Goal: Task Accomplishment & Management: Use online tool/utility

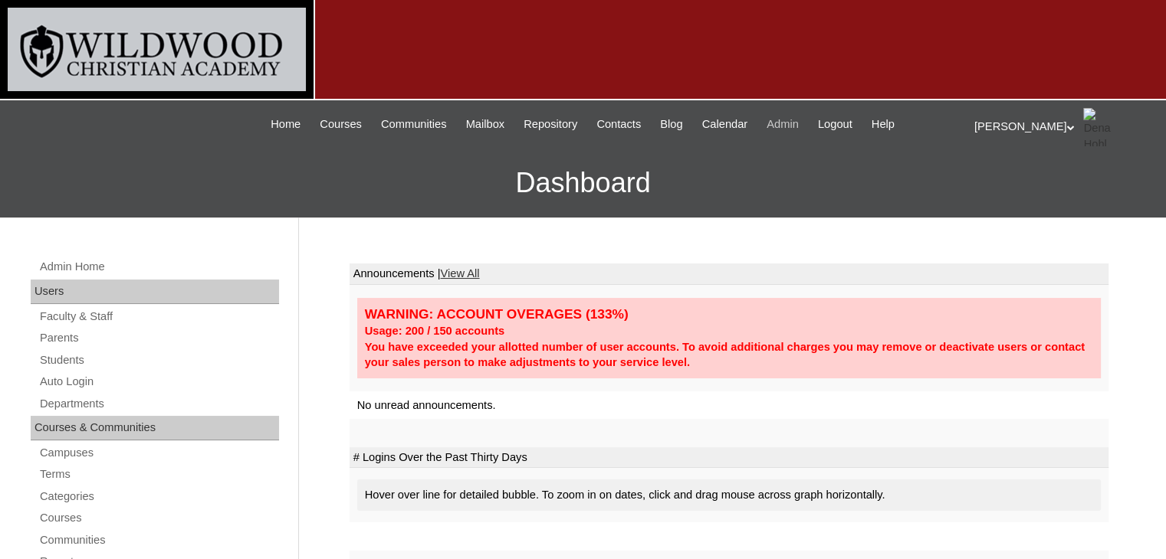
click at [792, 123] on span "Admin" at bounding box center [782, 125] width 32 height 18
click at [77, 372] on link "Auto Login" at bounding box center [158, 381] width 241 height 19
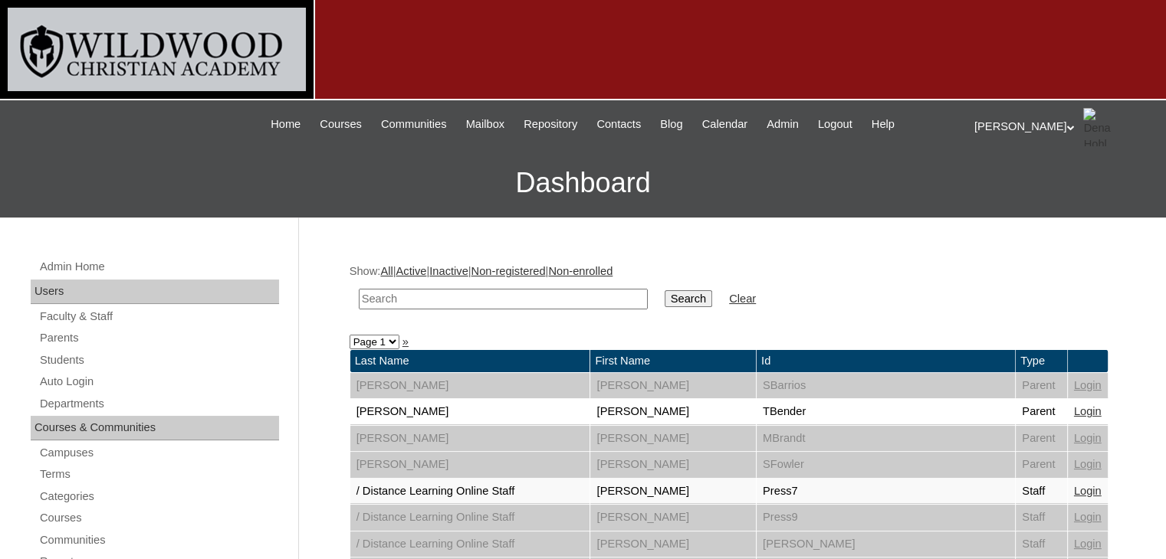
click at [379, 300] on input "text" at bounding box center [503, 299] width 289 height 21
type input "[PERSON_NAME]"
click at [664, 290] on input "Search" at bounding box center [688, 298] width 48 height 17
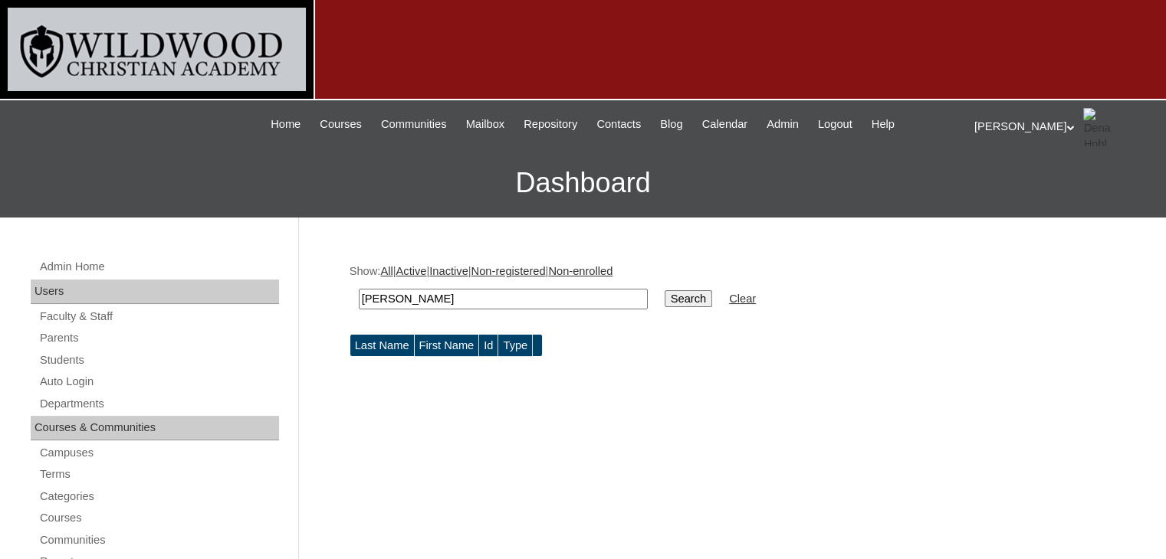
click at [448, 298] on input "[PERSON_NAME]" at bounding box center [503, 299] width 289 height 21
drag, startPoint x: 432, startPoint y: 300, endPoint x: 353, endPoint y: 307, distance: 79.3
click at [356, 307] on td "[PERSON_NAME]" at bounding box center [503, 299] width 304 height 36
type input "[PERSON_NAME]"
click at [664, 303] on input "Search" at bounding box center [688, 298] width 48 height 17
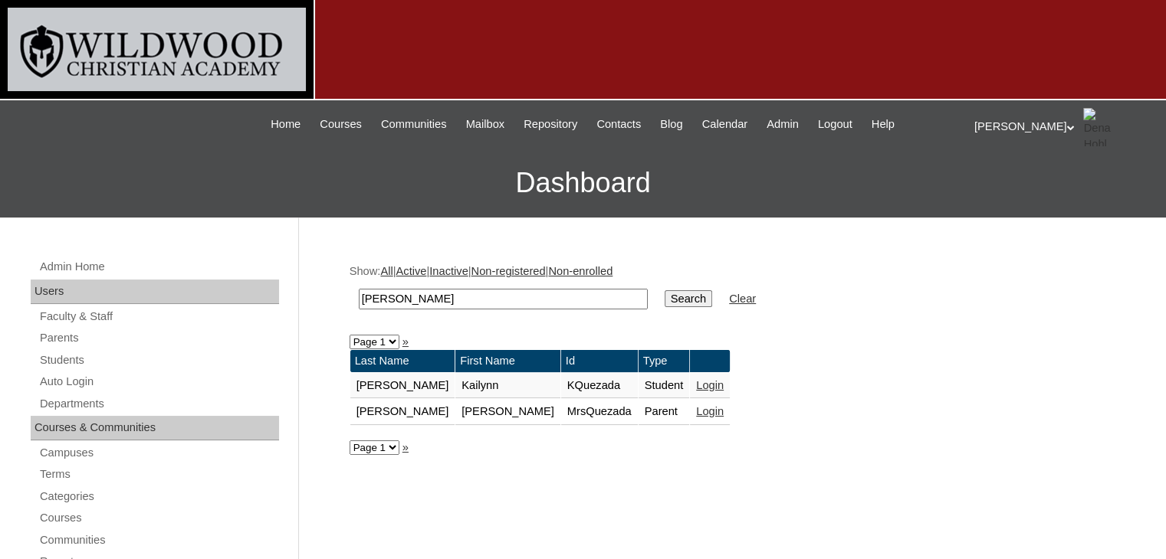
click at [696, 409] on link "Login" at bounding box center [710, 411] width 28 height 12
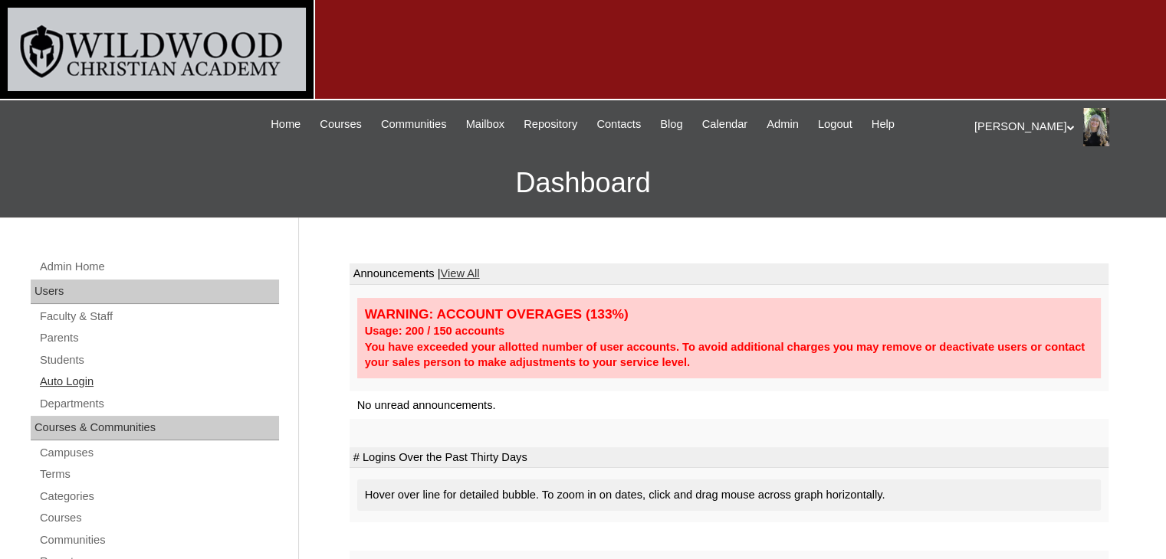
click at [84, 381] on link "Auto Login" at bounding box center [158, 381] width 241 height 19
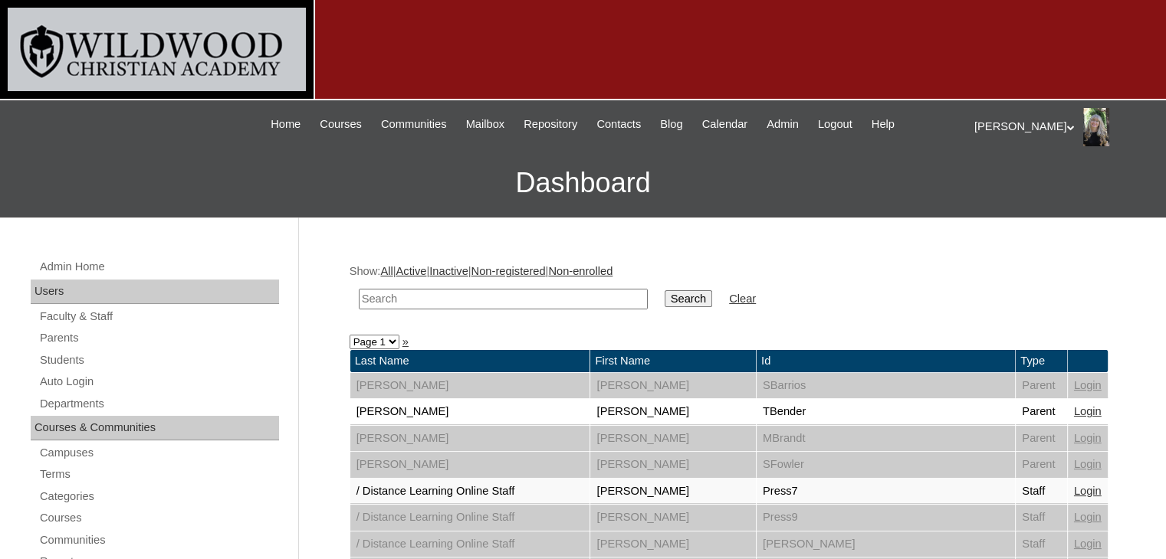
click at [433, 291] on input "text" at bounding box center [503, 299] width 289 height 21
type input "labha"
click at [664, 290] on input "Search" at bounding box center [688, 298] width 48 height 17
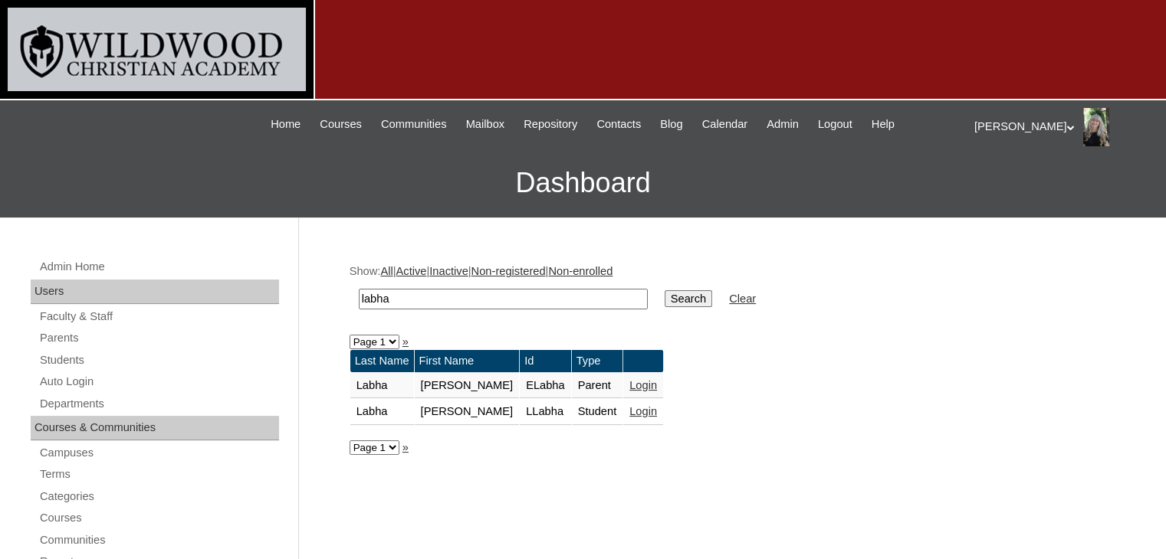
click at [629, 383] on link "Login" at bounding box center [643, 385] width 28 height 12
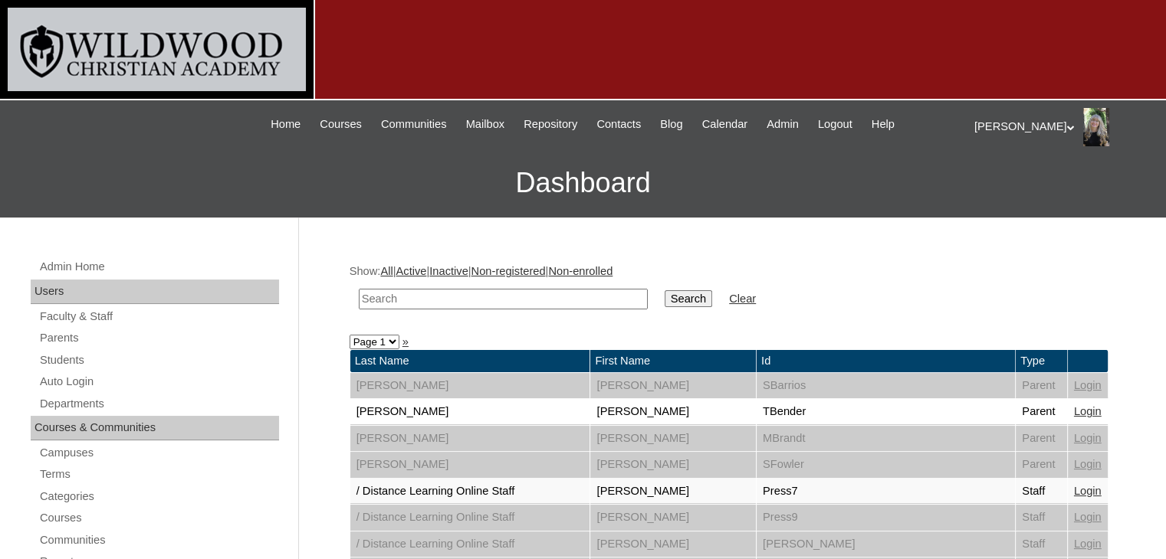
drag, startPoint x: 584, startPoint y: 336, endPoint x: 527, endPoint y: 307, distance: 64.4
click at [506, 292] on input "text" at bounding box center [503, 299] width 289 height 21
type input "labha"
click at [664, 298] on input "Search" at bounding box center [688, 298] width 48 height 17
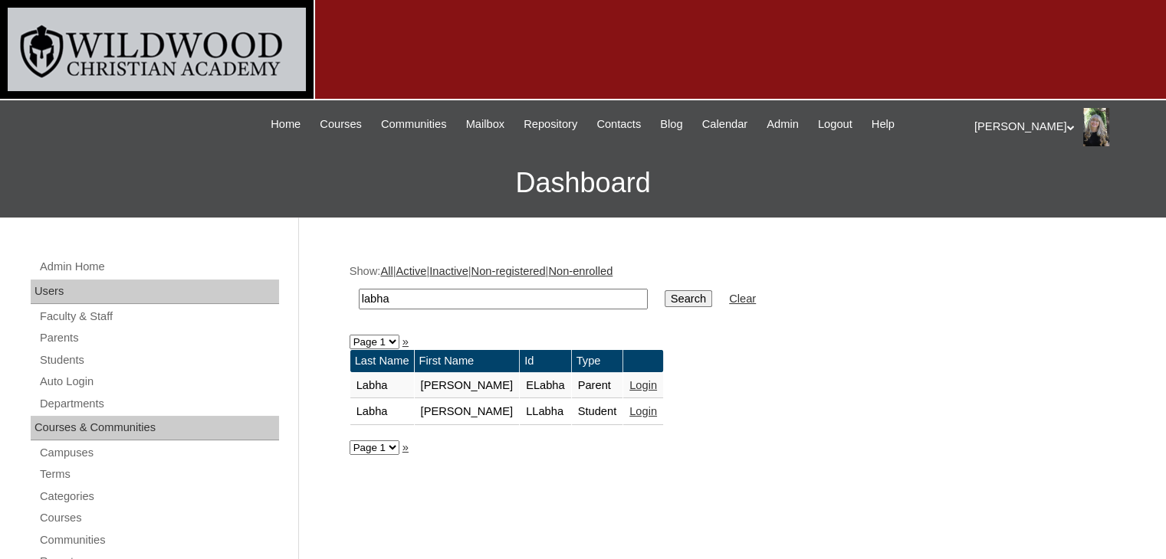
click at [629, 414] on link "Login" at bounding box center [643, 411] width 28 height 12
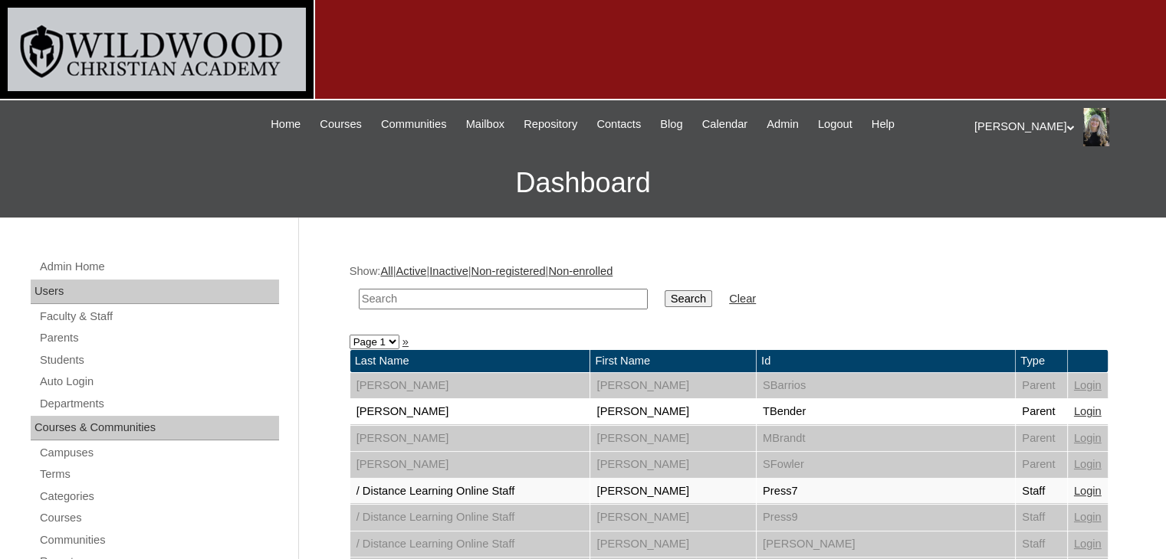
click at [381, 301] on input "text" at bounding box center [503, 299] width 289 height 21
type input "[PERSON_NAME]"
click at [664, 299] on input "Search" at bounding box center [688, 298] width 48 height 17
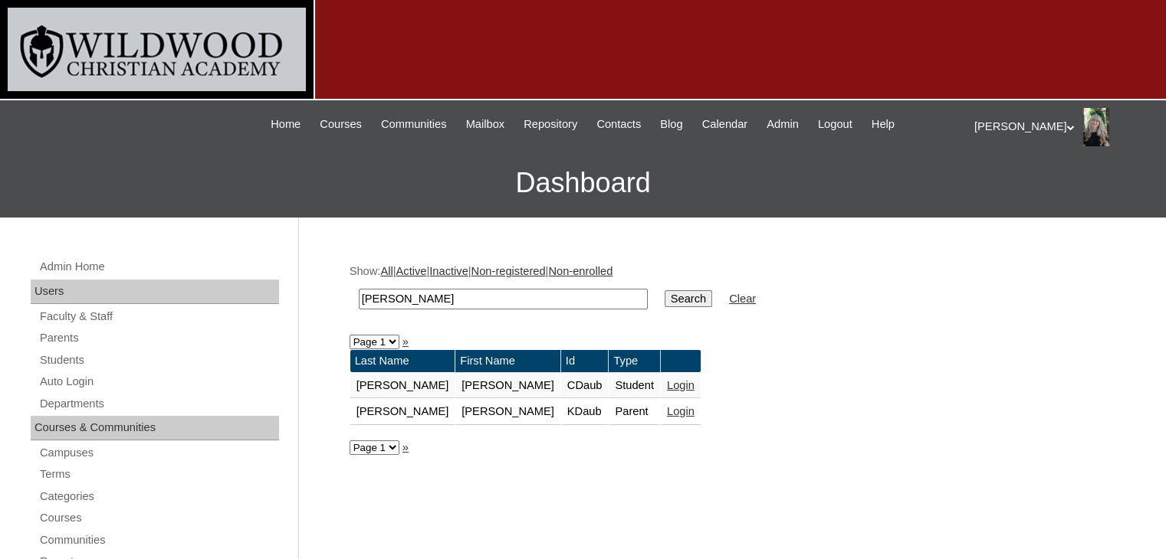
click at [667, 408] on link "Login" at bounding box center [681, 411] width 28 height 12
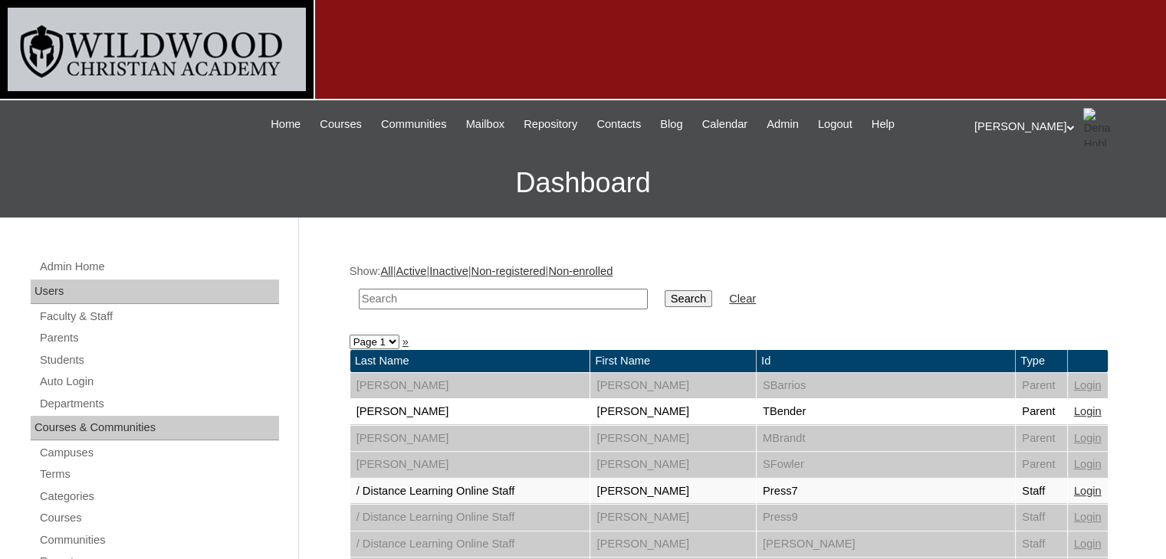
click at [497, 295] on input "text" at bounding box center [503, 299] width 289 height 21
type input "anagnostopoulos"
click at [664, 294] on input "Search" at bounding box center [688, 298] width 48 height 17
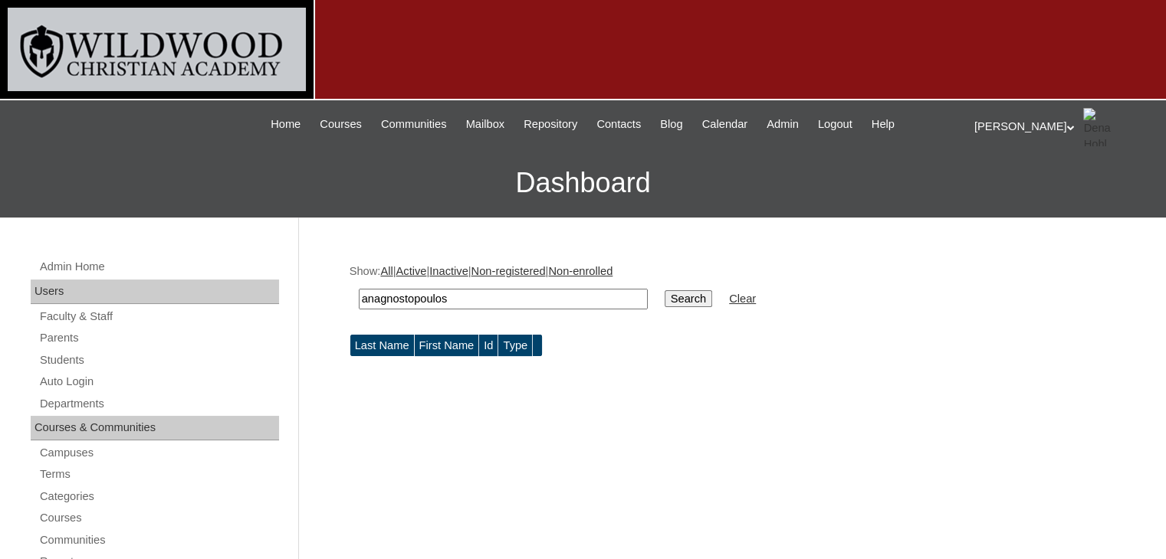
drag, startPoint x: 503, startPoint y: 291, endPoint x: 377, endPoint y: 294, distance: 125.7
click at [377, 294] on input "anagnostopoulos" at bounding box center [503, 299] width 289 height 21
type input "angela"
click at [664, 290] on input "Search" at bounding box center [688, 298] width 48 height 17
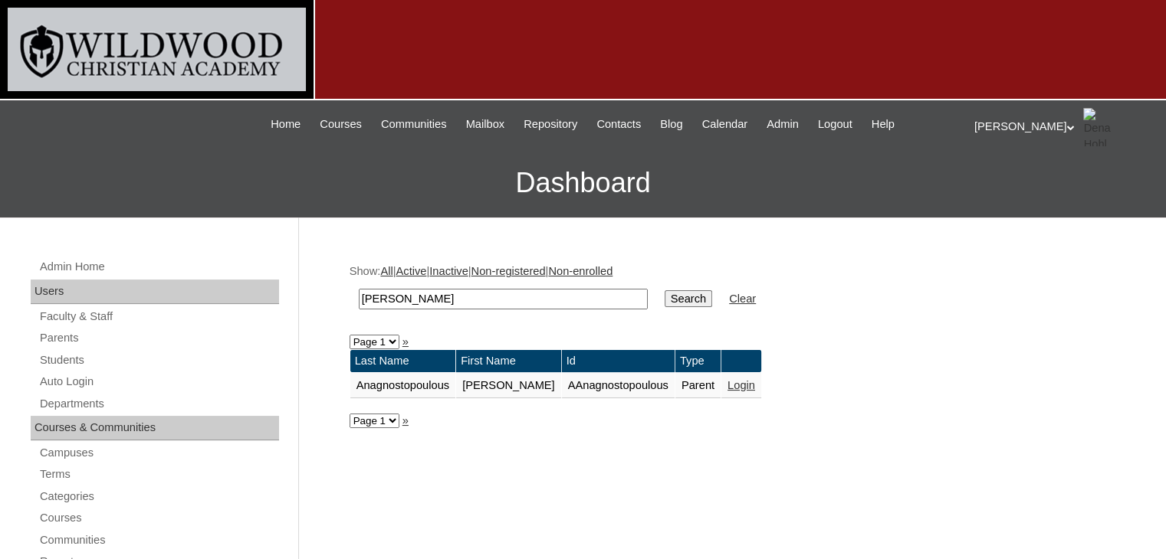
click at [730, 382] on link "Login" at bounding box center [741, 385] width 28 height 12
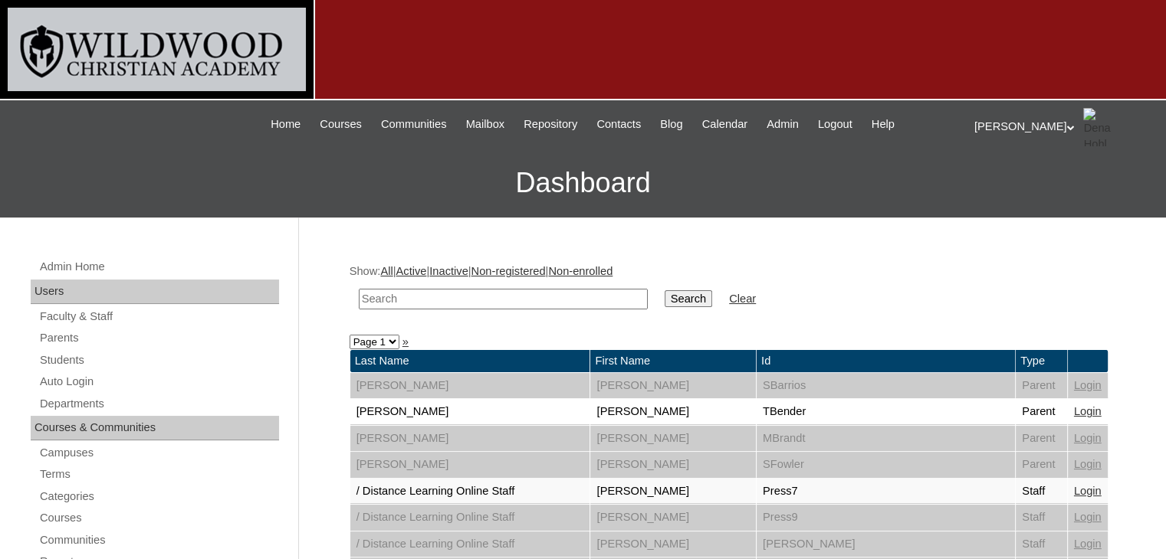
click at [463, 307] on input "text" at bounding box center [503, 299] width 289 height 21
type input "[PERSON_NAME]"
click at [664, 294] on input "Search" at bounding box center [688, 298] width 48 height 17
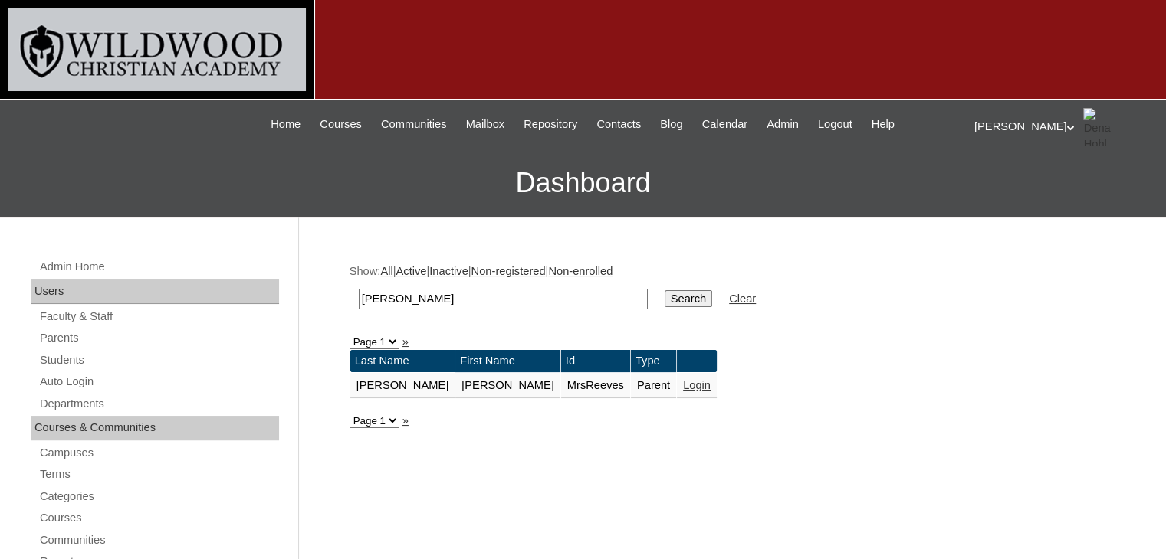
click at [683, 384] on link "Login" at bounding box center [697, 385] width 28 height 12
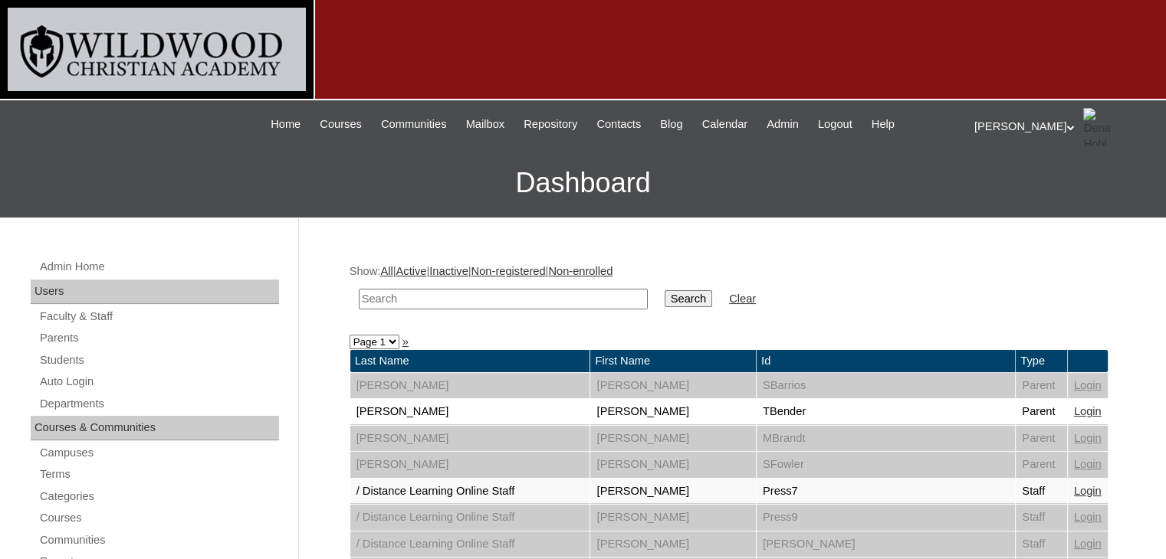
click at [414, 300] on input "text" at bounding box center [503, 299] width 289 height 21
type input "labha"
click at [664, 290] on input "Search" at bounding box center [688, 298] width 48 height 17
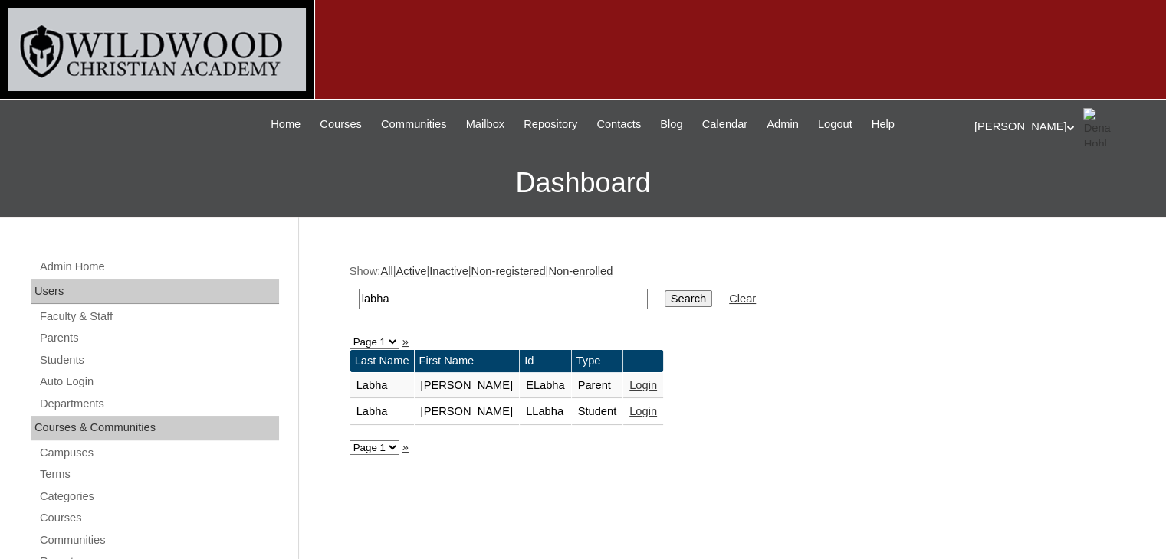
click at [629, 386] on link "Login" at bounding box center [643, 385] width 28 height 12
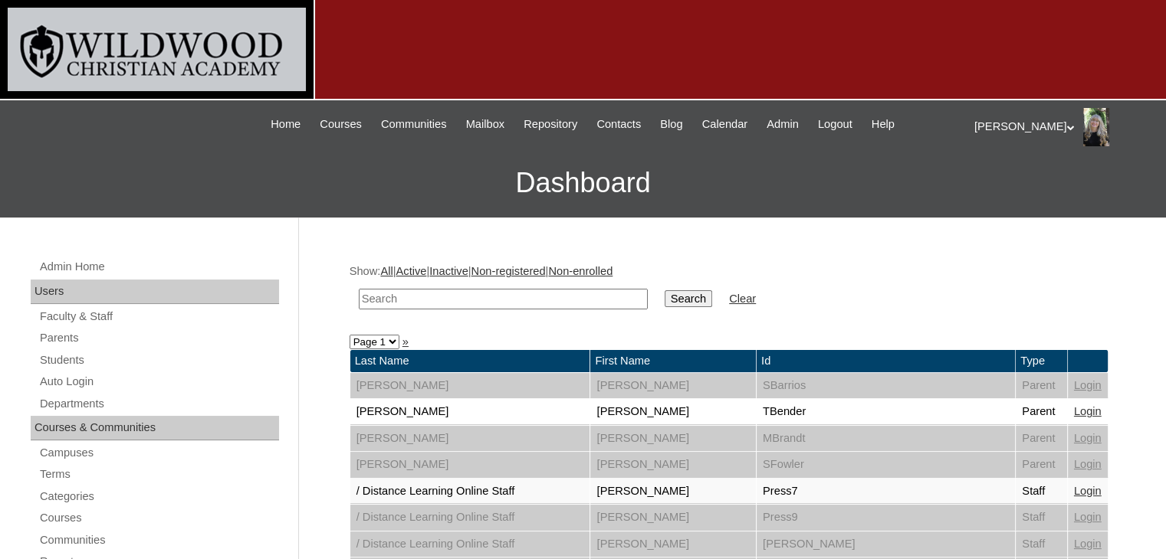
click at [451, 298] on input "text" at bounding box center [503, 299] width 289 height 21
type input "labha"
click at [664, 290] on input "Search" at bounding box center [688, 298] width 48 height 17
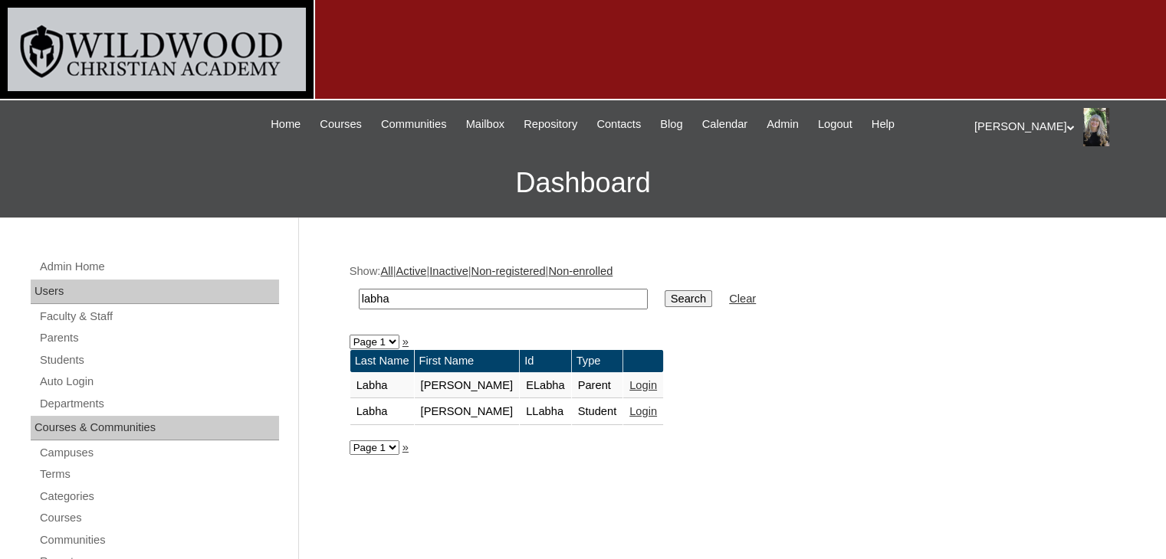
click at [629, 381] on link "Login" at bounding box center [643, 385] width 28 height 12
